Goal: Task Accomplishment & Management: Use online tool/utility

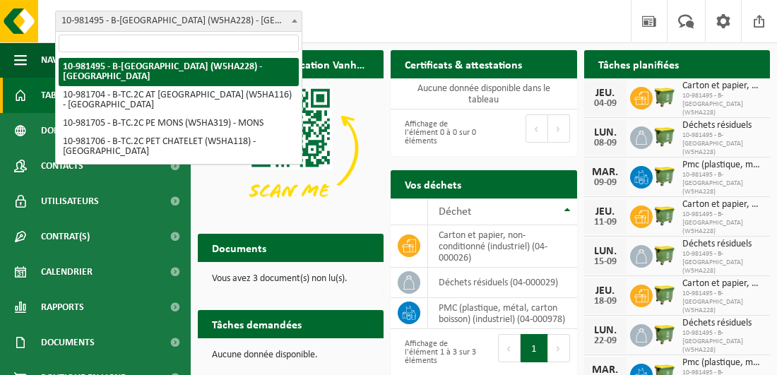
click at [293, 20] on b at bounding box center [295, 21] width 6 height 4
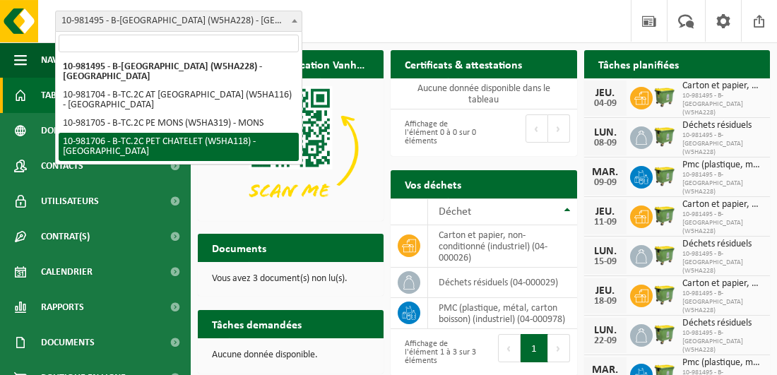
select select "162142"
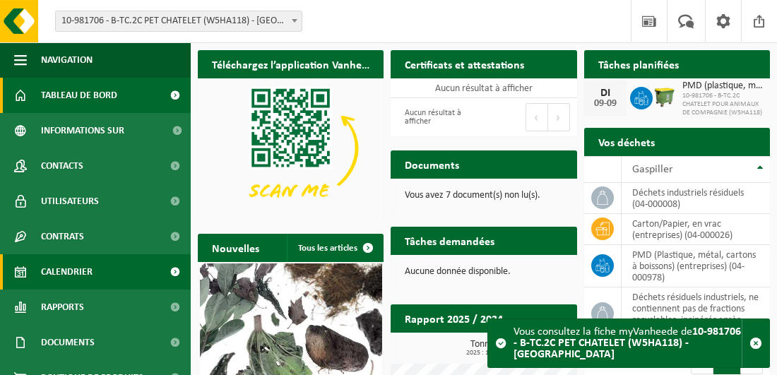
click at [96, 278] on link "Calendrier" at bounding box center [95, 271] width 191 height 35
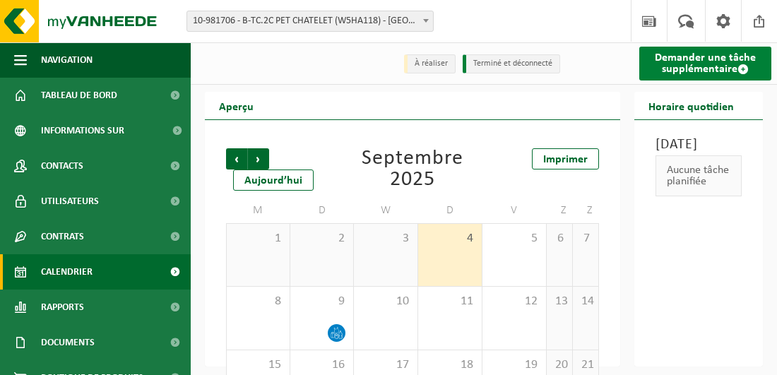
click at [681, 70] on font "Demander une tâche supplémentaire" at bounding box center [705, 63] width 101 height 23
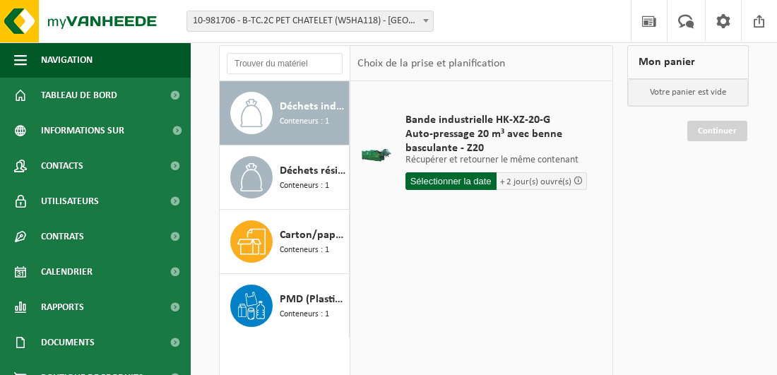
scroll to position [141, 0]
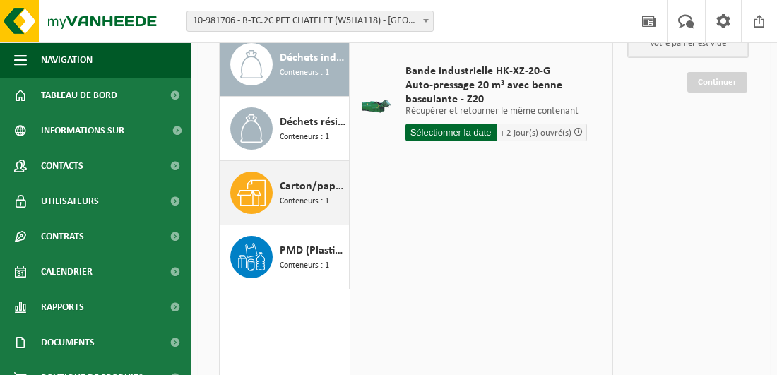
click at [309, 196] on span "Conteneurs : 1" at bounding box center [304, 201] width 49 height 13
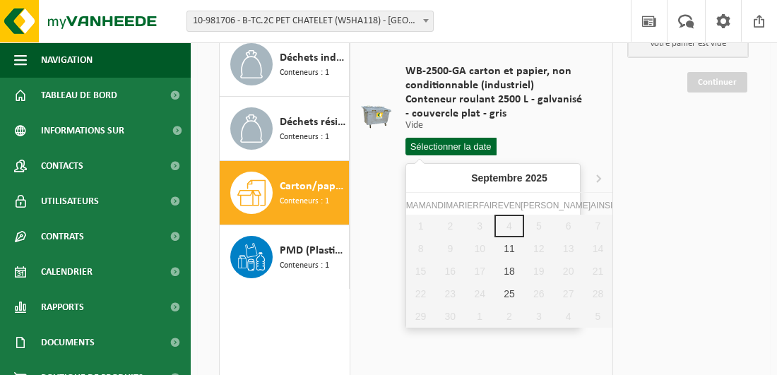
click at [448, 147] on input "text" at bounding box center [451, 147] width 91 height 18
click at [495, 251] on div "11" at bounding box center [510, 248] width 30 height 23
type input "Van 2025-09-11"
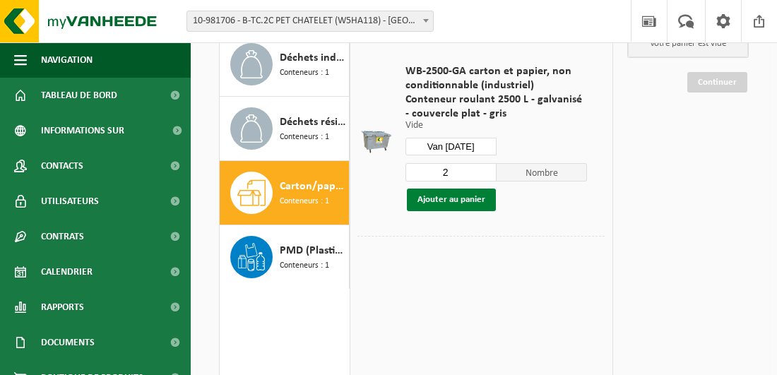
click at [471, 201] on button "Ajouter au panier" at bounding box center [451, 200] width 89 height 23
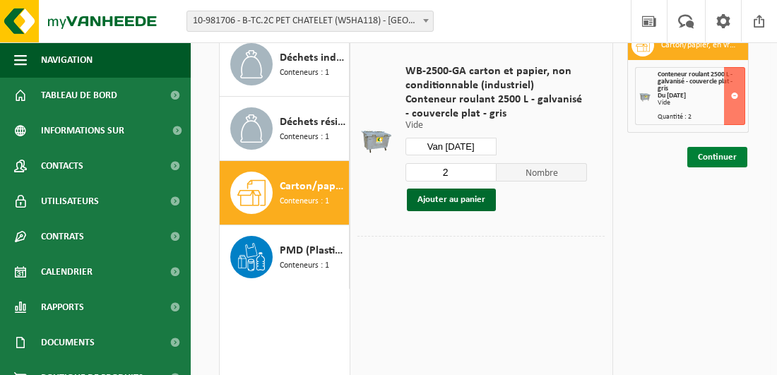
click at [705, 158] on link "Continuer" at bounding box center [718, 157] width 60 height 20
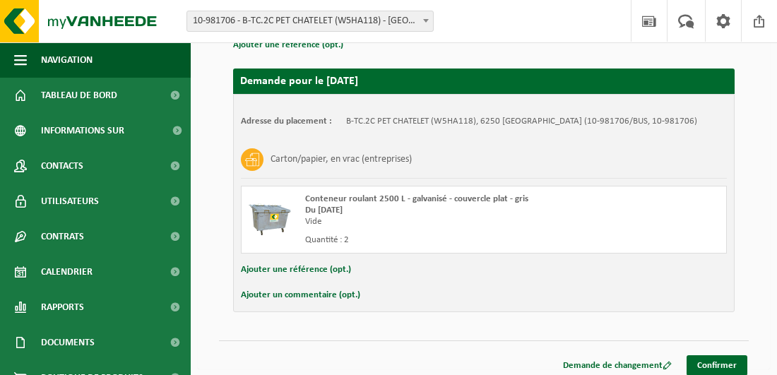
scroll to position [249, 0]
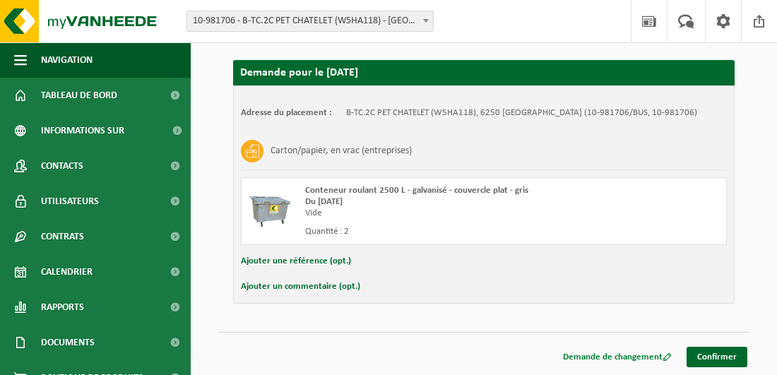
click at [635, 355] on font "Demande de changement" at bounding box center [613, 357] width 100 height 9
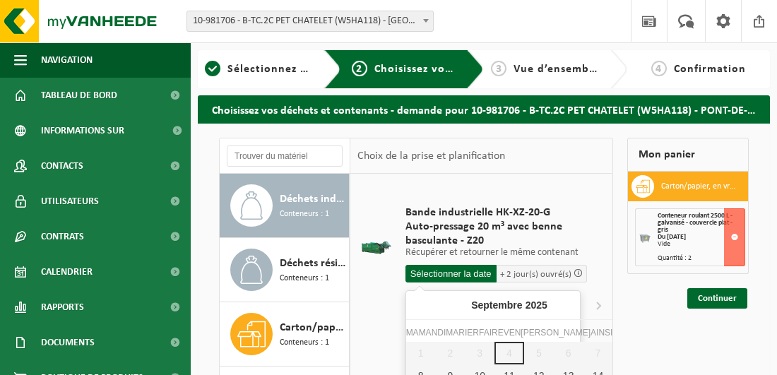
click at [481, 269] on input "text" at bounding box center [451, 274] width 91 height 18
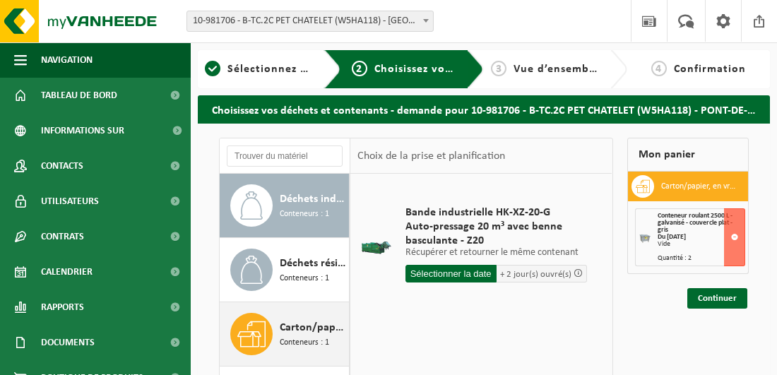
click at [312, 330] on span "Carton/papier, en vrac (entreprises)" at bounding box center [313, 327] width 66 height 17
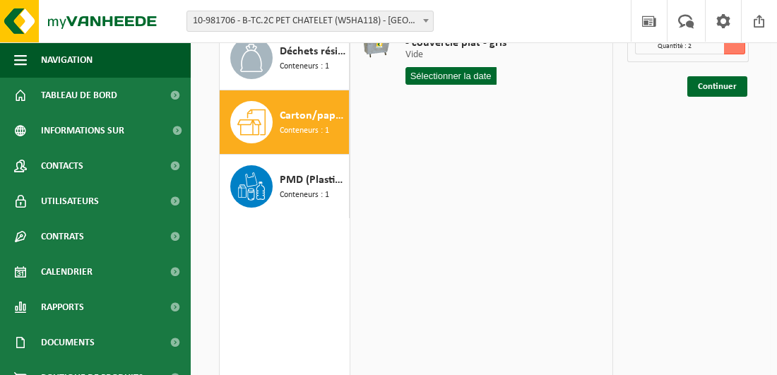
scroll to position [141, 0]
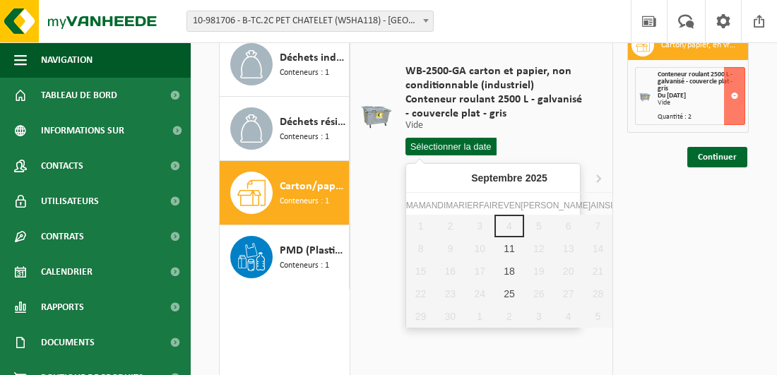
click at [469, 145] on input "text" at bounding box center [451, 147] width 91 height 18
click at [495, 251] on div "11" at bounding box center [510, 248] width 30 height 23
type input "Van 2025-09-11"
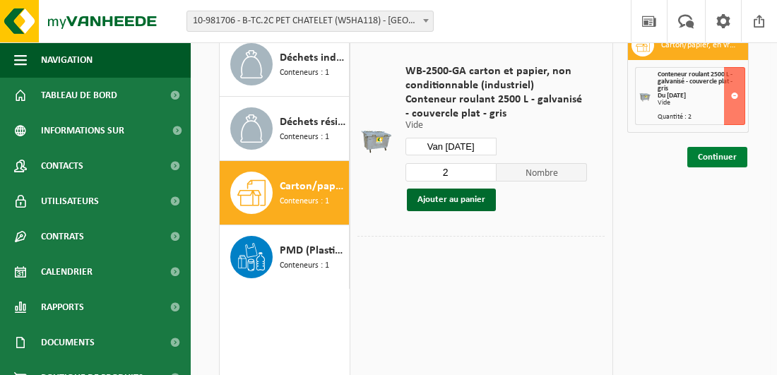
click at [716, 156] on link "Continuer" at bounding box center [718, 157] width 60 height 20
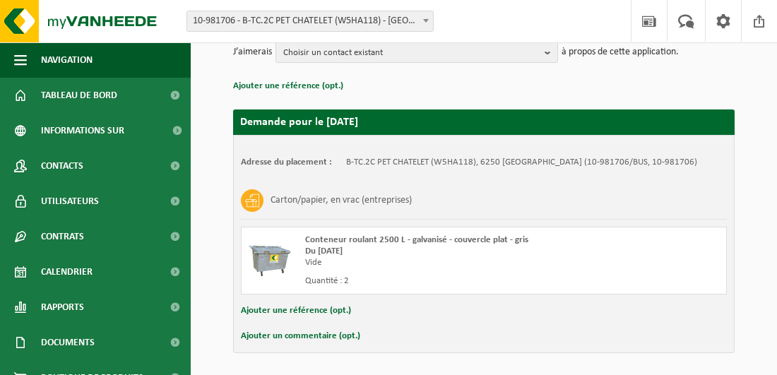
scroll to position [249, 0]
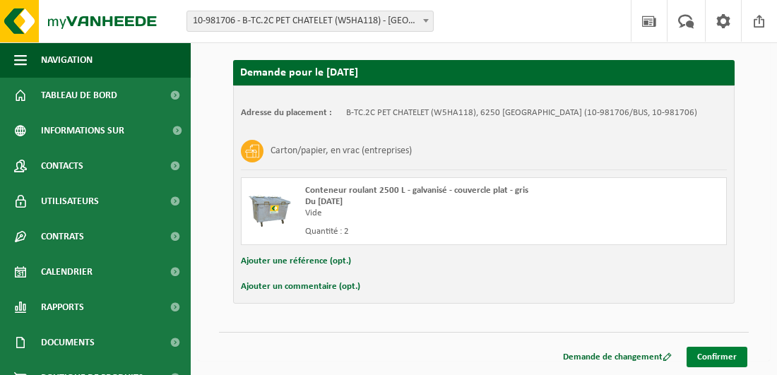
click at [724, 360] on link "Confirmer" at bounding box center [717, 357] width 61 height 20
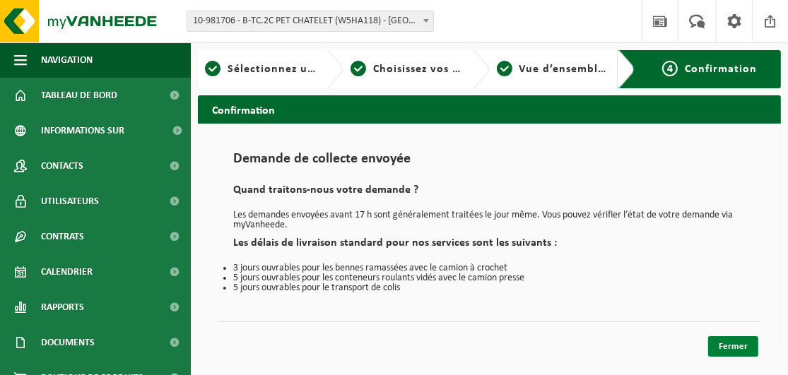
click at [739, 348] on link "Fermer" at bounding box center [733, 346] width 50 height 20
